Goal: Check status: Check status

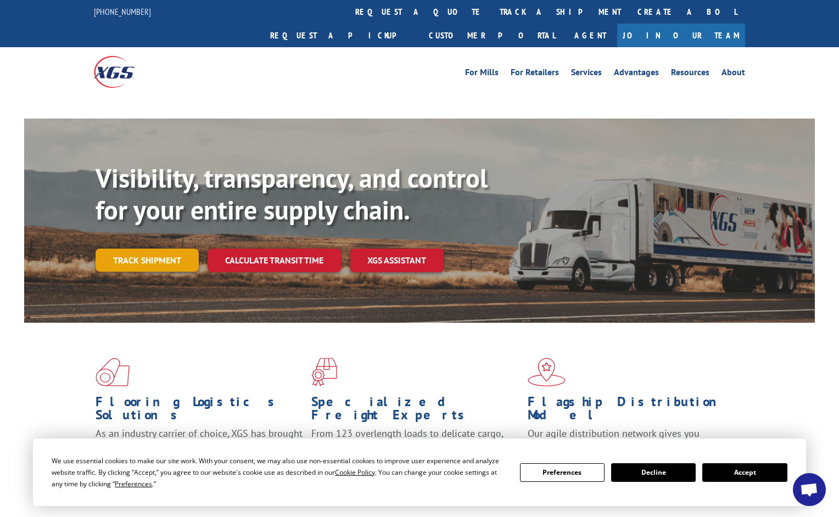
click at [173, 249] on link "Track shipment" at bounding box center [147, 260] width 103 height 23
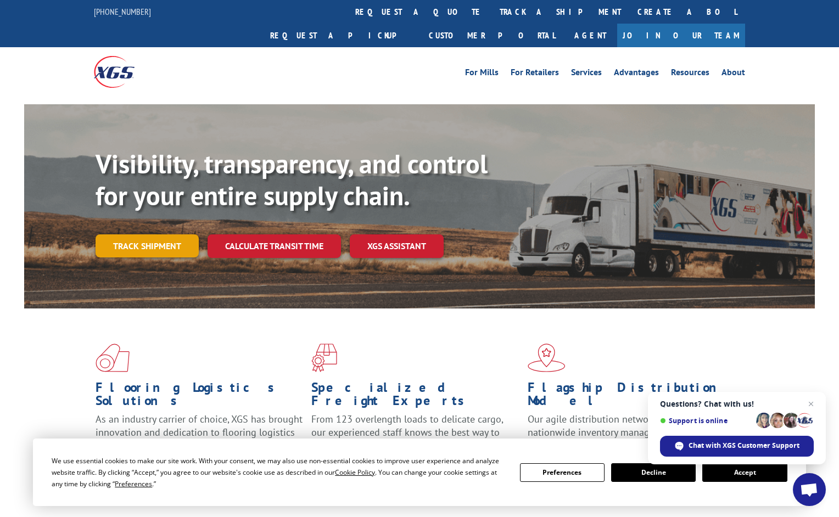
click at [177, 234] on link "Track shipment" at bounding box center [147, 245] width 103 height 23
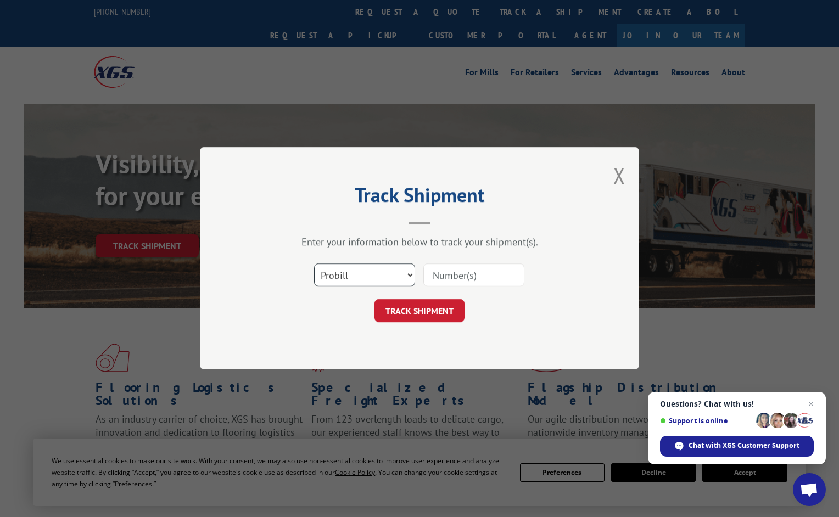
click at [366, 268] on select "Select category... Probill BOL PO" at bounding box center [364, 275] width 101 height 23
select select "po"
click at [314, 264] on select "Select category... Probill BOL PO" at bounding box center [364, 275] width 101 height 23
click at [453, 272] on input at bounding box center [473, 275] width 101 height 23
paste input "[URL][DOMAIN_NAME]"
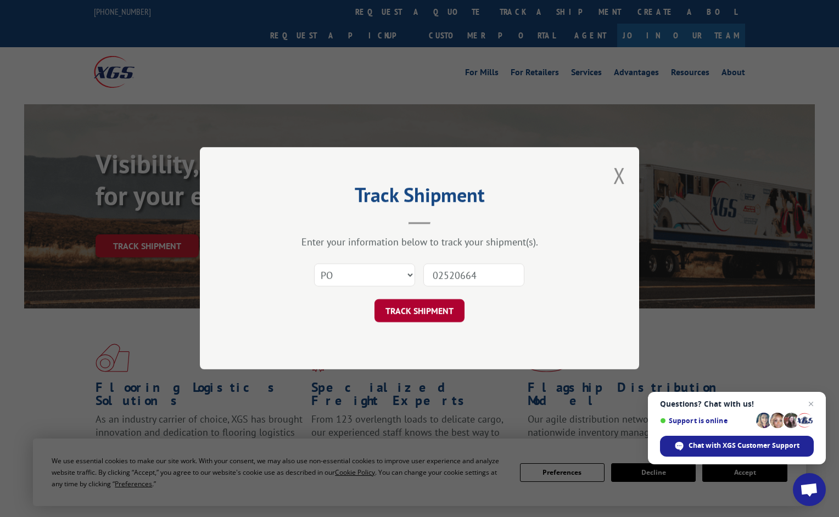
type input "02520664"
click at [403, 316] on button "TRACK SHIPMENT" at bounding box center [419, 311] width 90 height 23
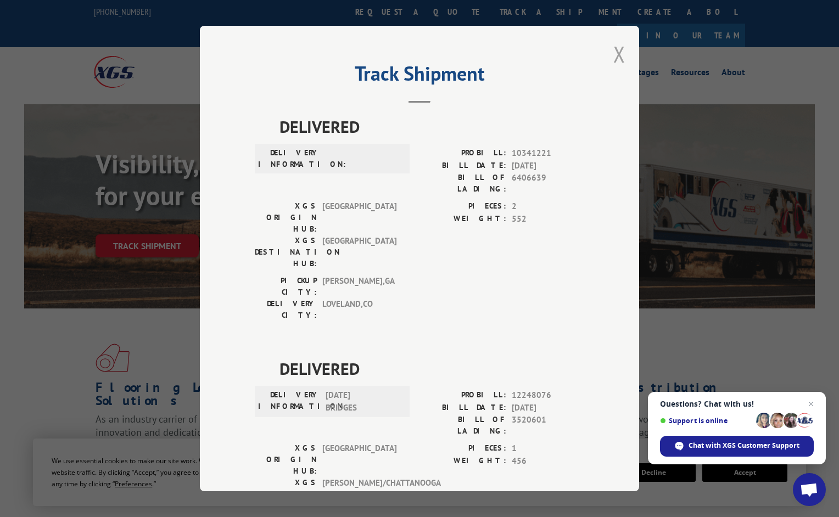
click at [613, 56] on button "Close modal" at bounding box center [619, 54] width 12 height 29
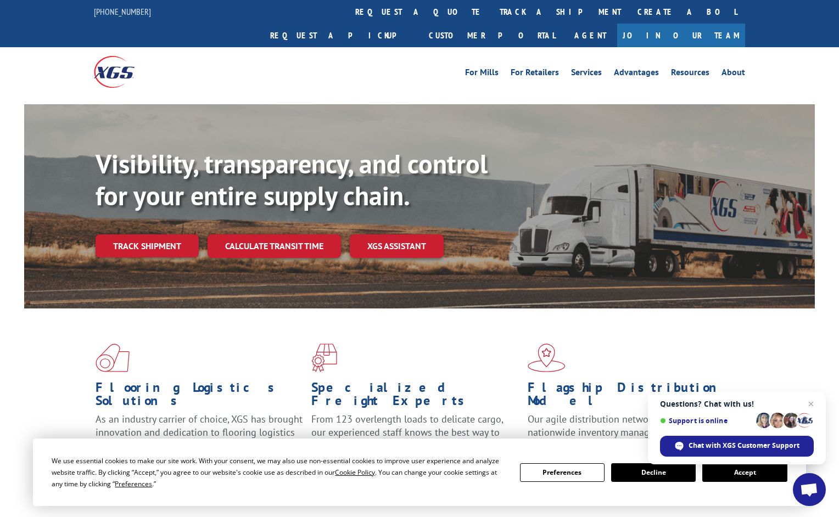
scroll to position [110, 0]
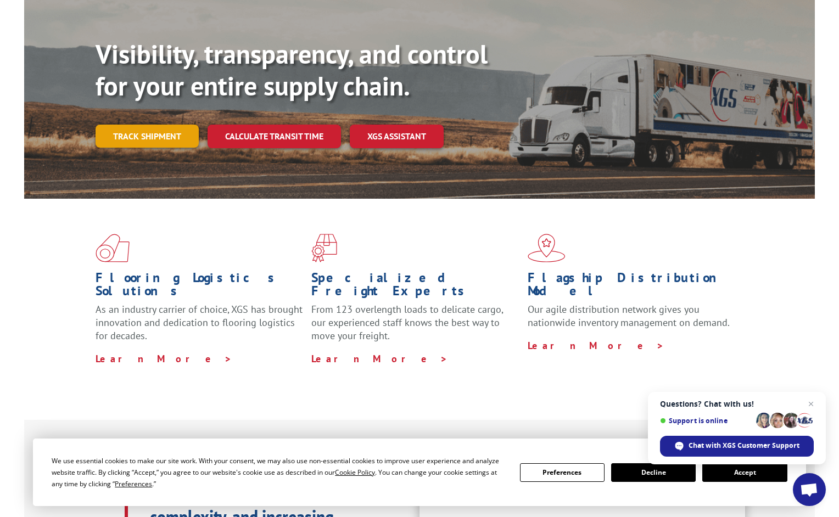
click at [179, 125] on link "Track shipment" at bounding box center [147, 136] width 103 height 23
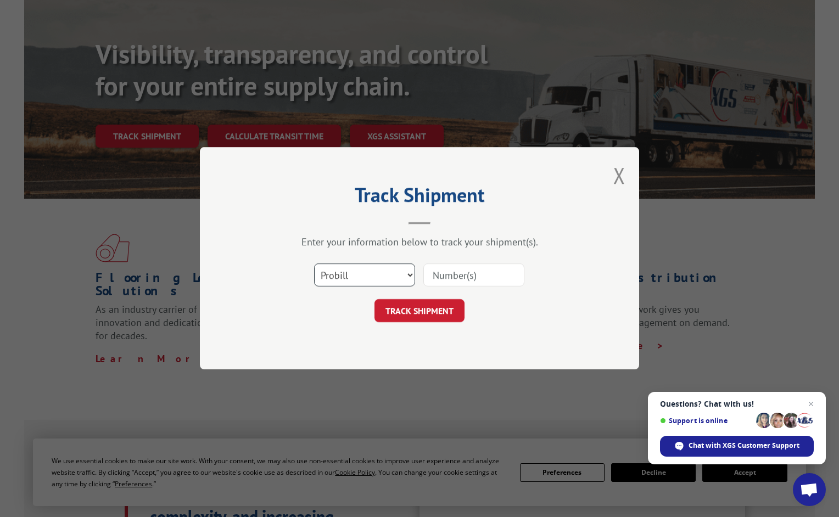
click at [371, 280] on select "Select category... Probill BOL PO" at bounding box center [364, 275] width 101 height 23
click at [314, 264] on select "Select category... Probill BOL PO" at bounding box center [364, 275] width 101 height 23
click at [508, 278] on input at bounding box center [473, 275] width 101 height 23
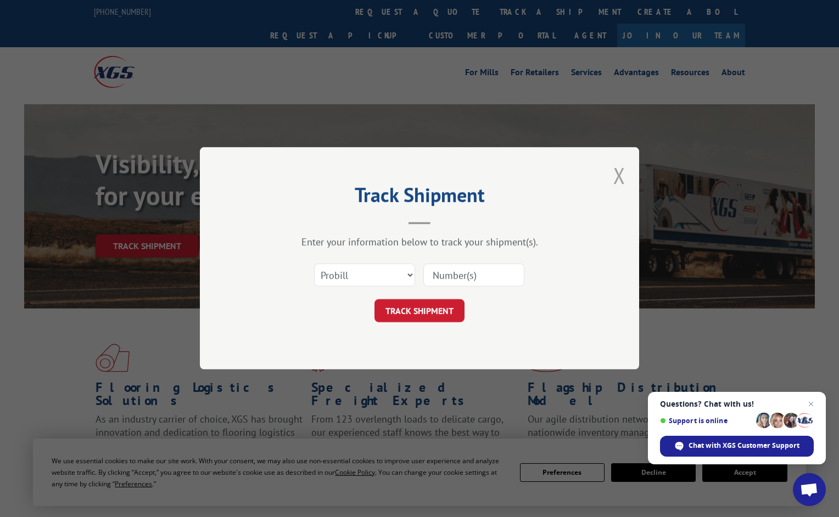
click at [620, 175] on button "Close modal" at bounding box center [619, 175] width 12 height 29
